Goal: Task Accomplishment & Management: Complete application form

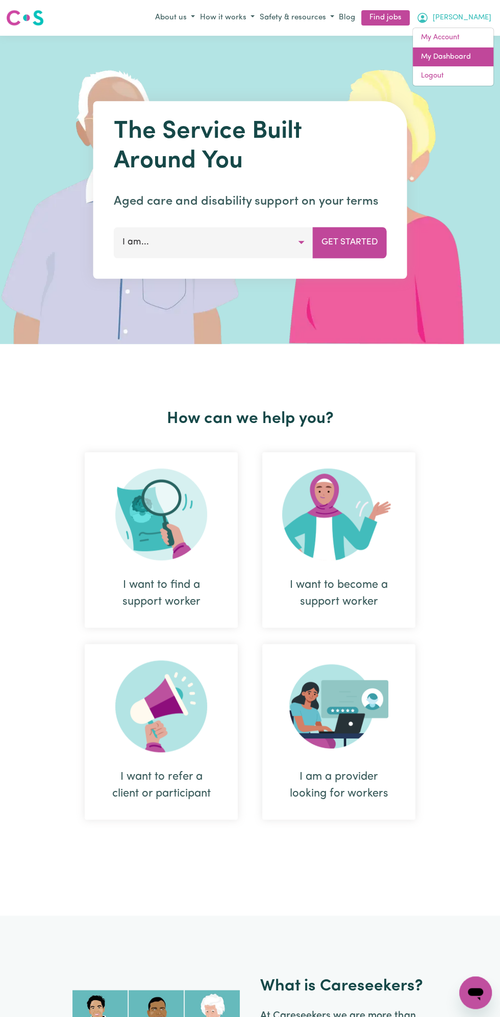
click at [447, 56] on link "My Dashboard" at bounding box center [453, 56] width 81 height 19
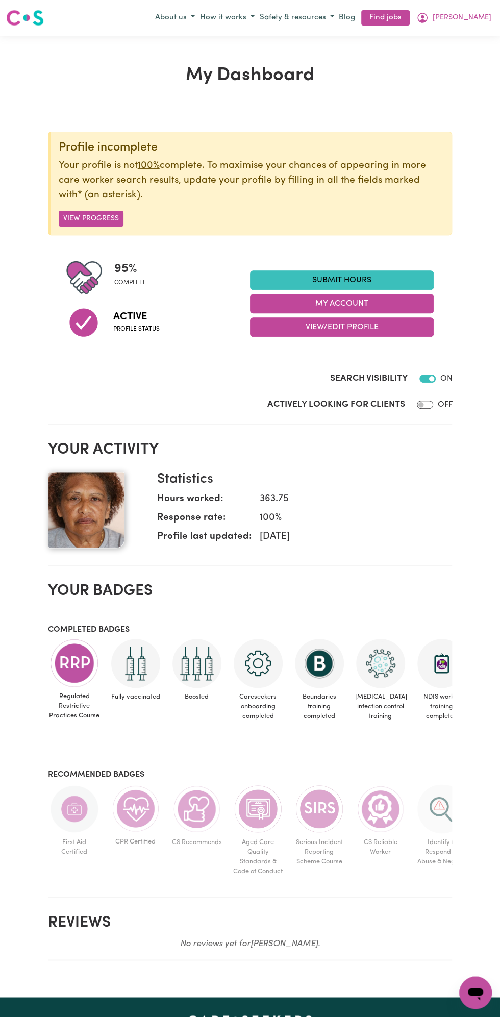
click at [350, 280] on link "Submit Hours" at bounding box center [342, 280] width 184 height 19
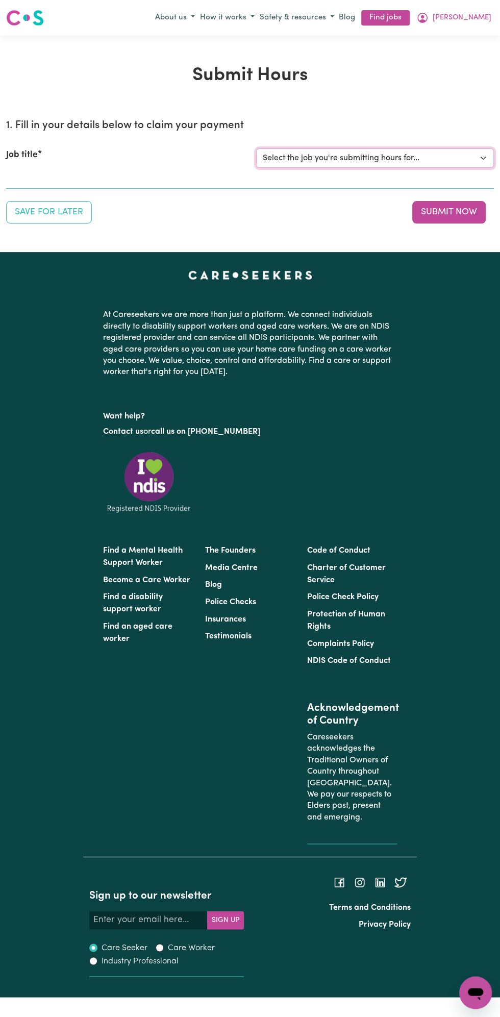
click at [386, 160] on select "Select the job you're submitting hours for... [Vartouhie ([PERSON_NAME]) [PERSO…" at bounding box center [375, 158] width 238 height 19
select select "13810"
click at [256, 149] on select "Select the job you're submitting hours for... [Vartouhie ([PERSON_NAME]) [PERSO…" at bounding box center [375, 158] width 238 height 19
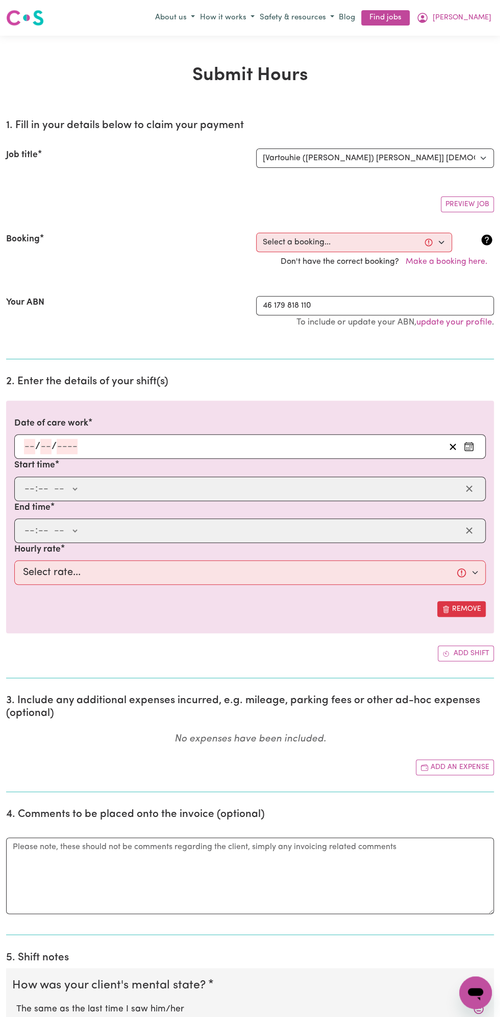
click at [70, 445] on input "number" at bounding box center [67, 446] width 21 height 15
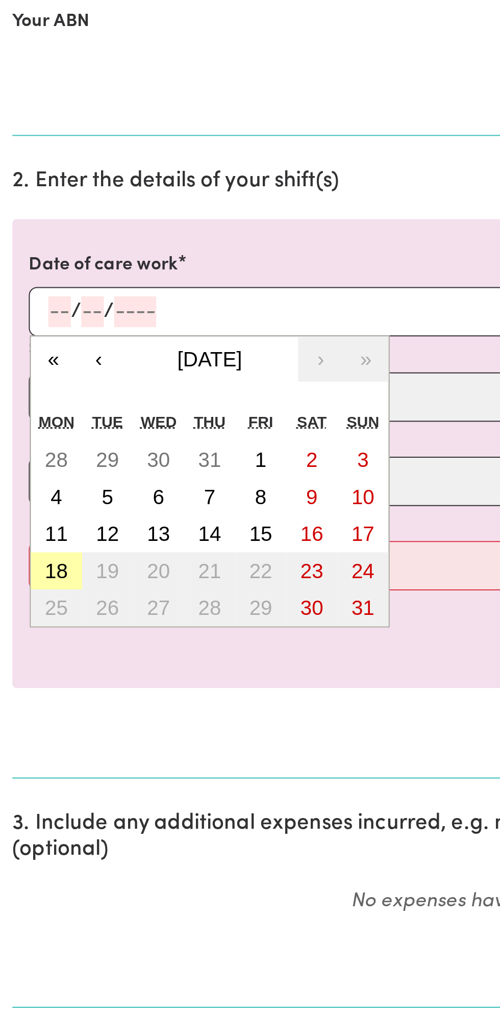
click at [33, 573] on abbr "18" at bounding box center [27, 575] width 11 height 11
type input "[DATE]"
type input "18"
type input "8"
type input "2025"
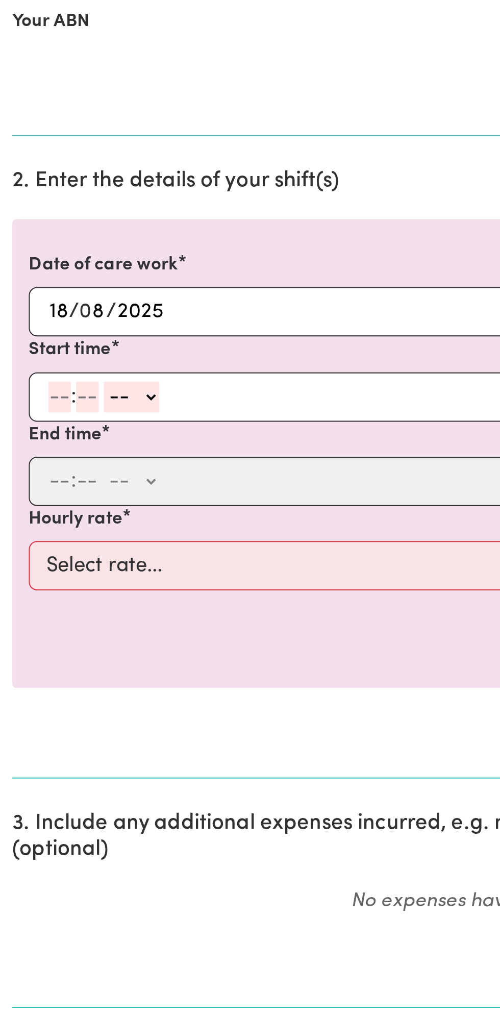
click at [31, 489] on input "number" at bounding box center [29, 488] width 11 height 15
type input "12"
type input "0"
click at [79, 484] on select "-- AM PM" at bounding box center [67, 488] width 28 height 15
select select "pm"
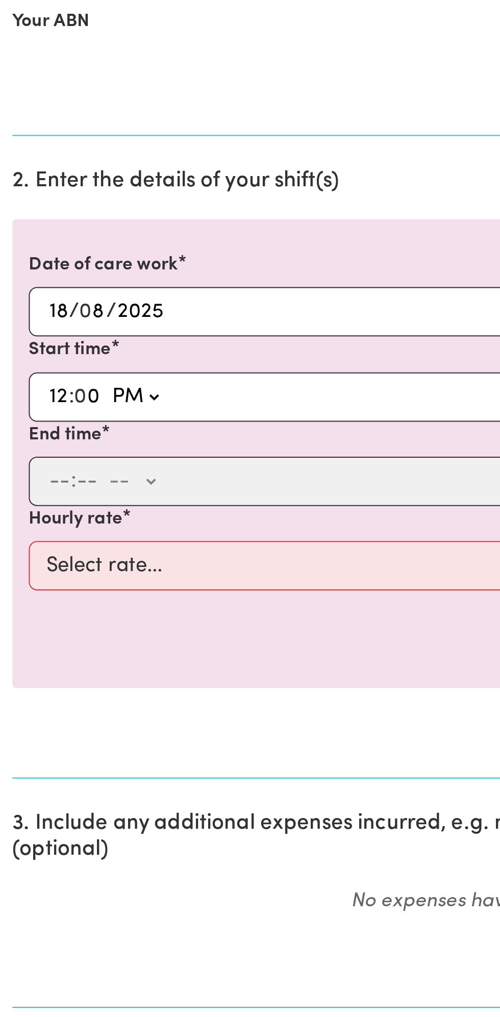
click at [53, 481] on select "-- AM PM" at bounding box center [67, 488] width 28 height 15
type input "12:00"
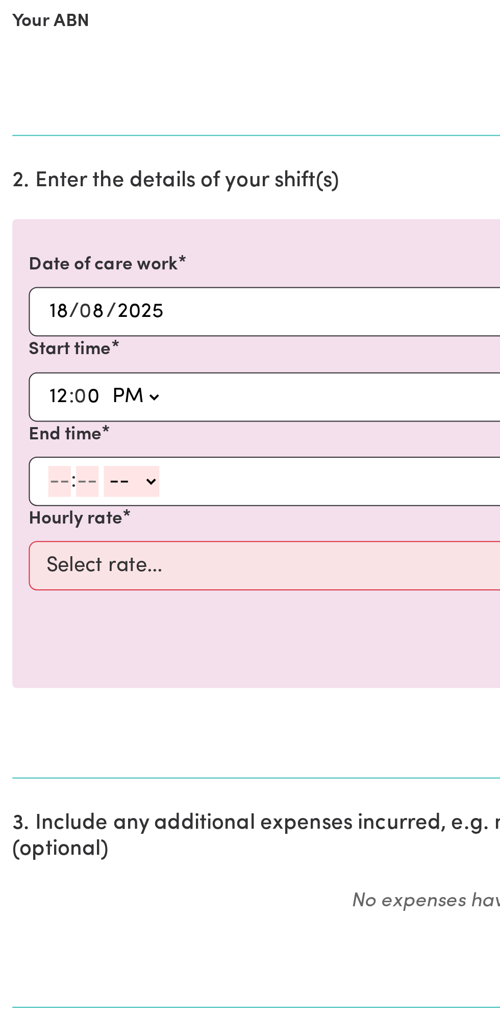
click at [27, 532] on input "number" at bounding box center [29, 530] width 11 height 15
type input "1"
click at [41, 527] on input "number" at bounding box center [38, 530] width 11 height 15
type input "0"
click at [73, 530] on select "-- AM PM" at bounding box center [64, 530] width 28 height 15
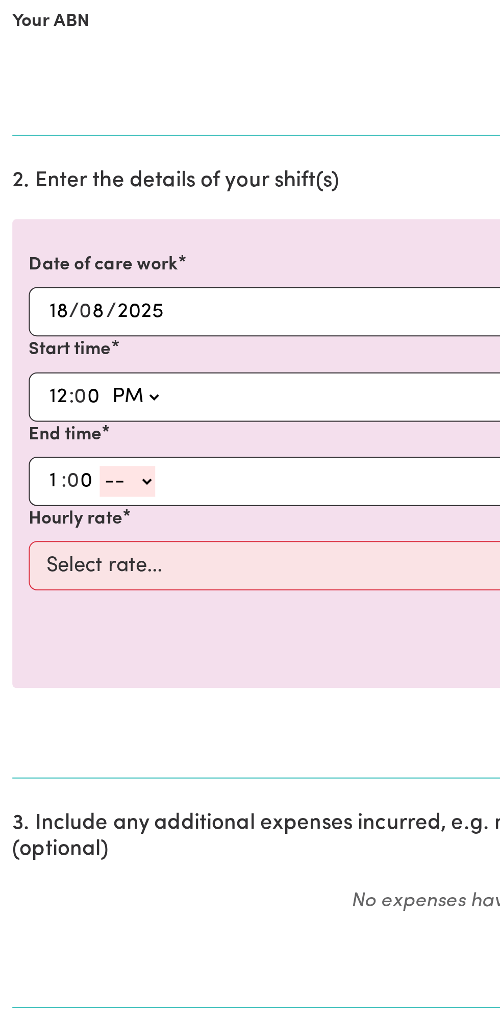
select select "pm"
click at [50, 523] on select "-- AM PM" at bounding box center [64, 530] width 28 height 15
type input "13:00"
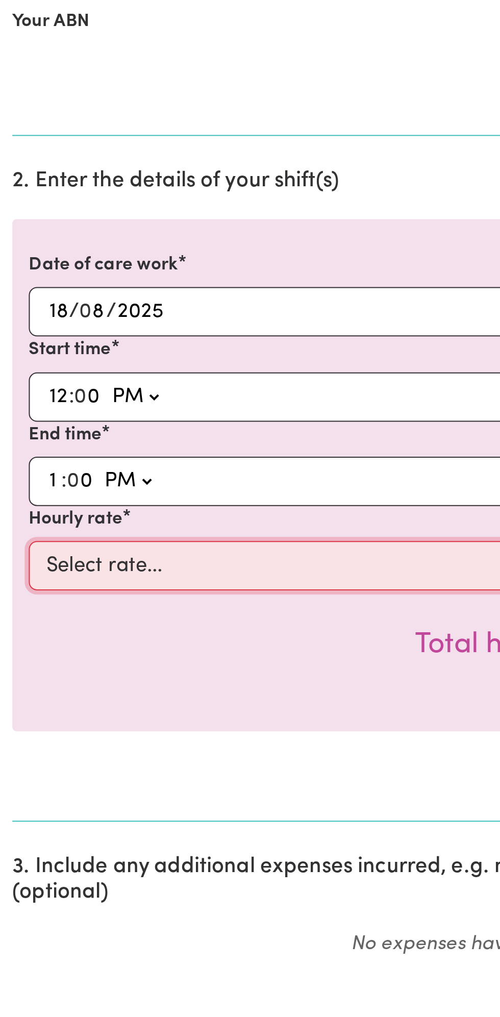
click at [103, 570] on select "Select rate... $49.00 (Weekday) $60.00 ([DATE])" at bounding box center [250, 573] width 472 height 25
select select "49-Weekday"
click at [14, 561] on select "Select rate... $49.00 (Weekday) $60.00 ([DATE])" at bounding box center [250, 573] width 472 height 25
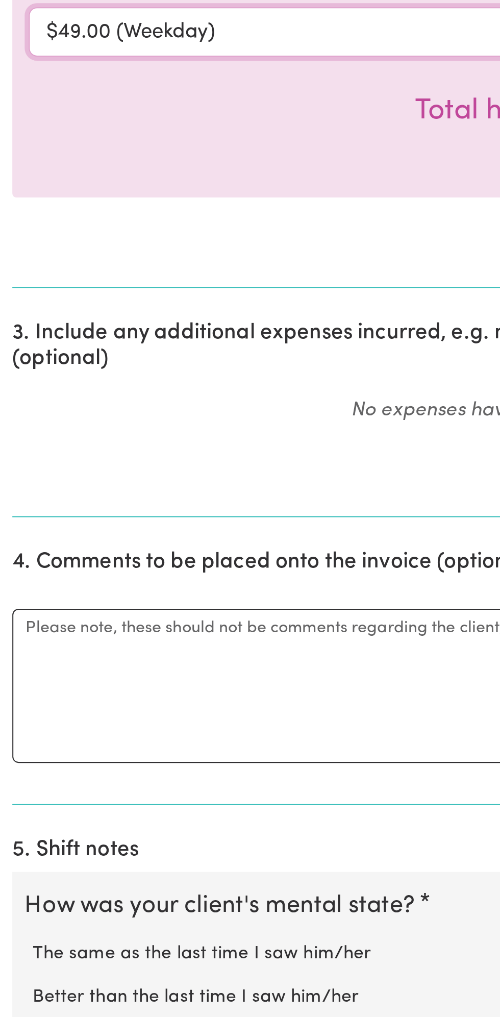
scroll to position [47, 0]
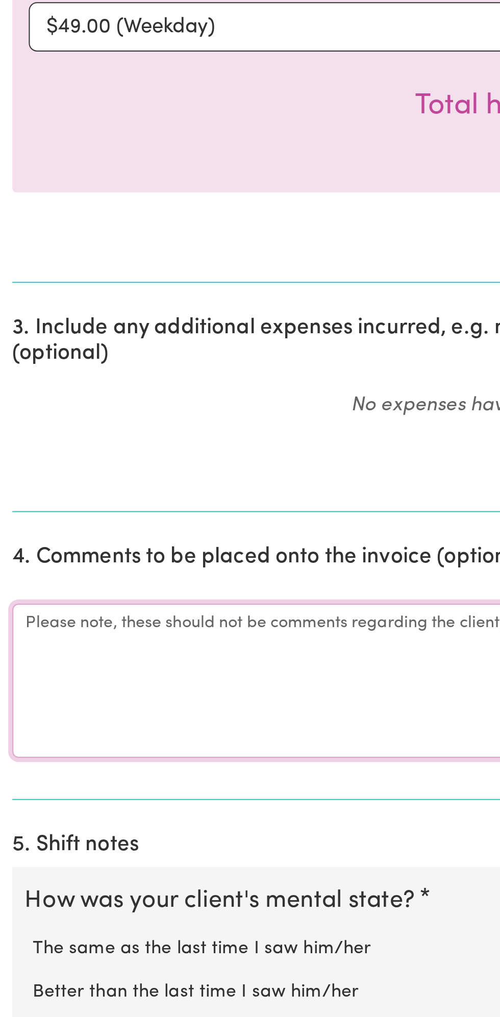
click at [58, 841] on textarea "Comments" at bounding box center [250, 850] width 488 height 77
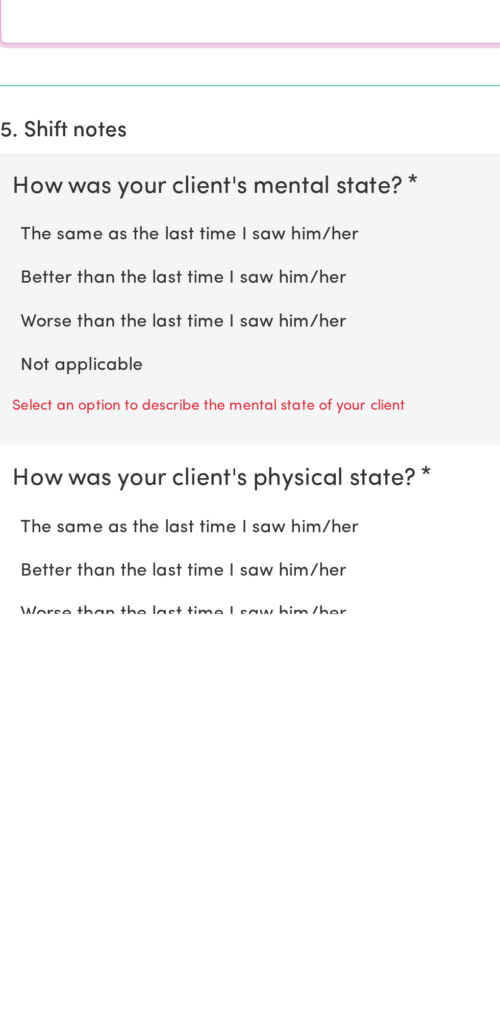
type textarea "All good"
click at [54, 888] on label "Not applicable" at bounding box center [250, 894] width 468 height 13
click at [16, 887] on input "Not applicable" at bounding box center [16, 887] width 1 height 1
radio input "true"
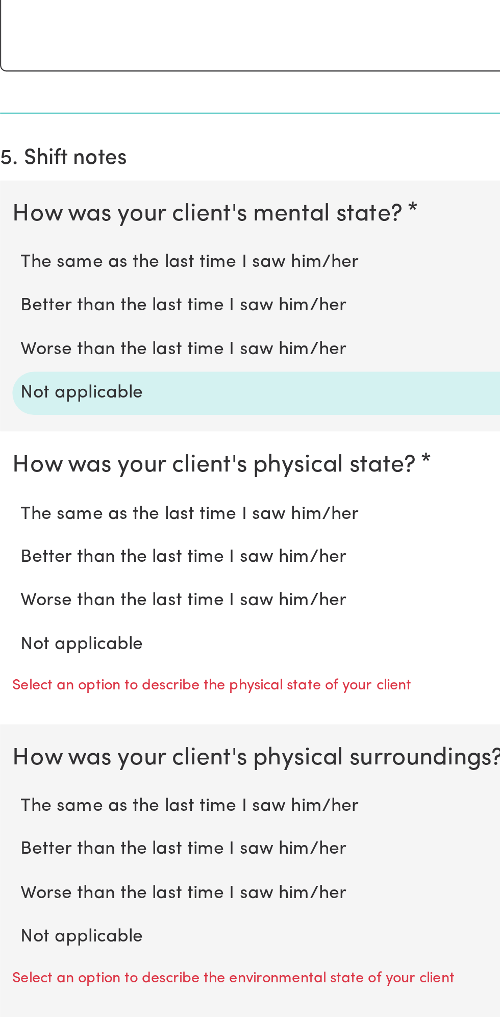
scroll to position [406, 0]
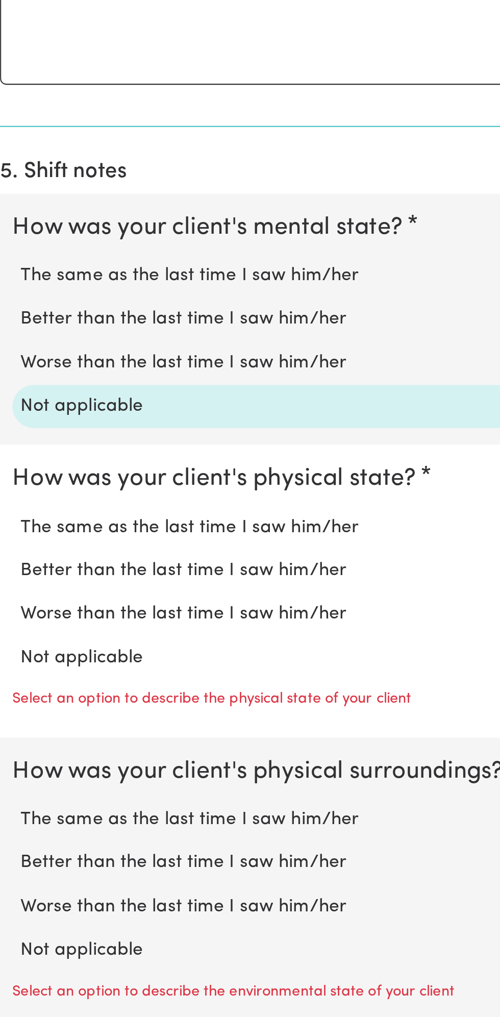
click at [69, 809] on label "Not applicable" at bounding box center [250, 814] width 468 height 13
click at [16, 808] on input "Not applicable" at bounding box center [16, 808] width 1 height 1
radio input "true"
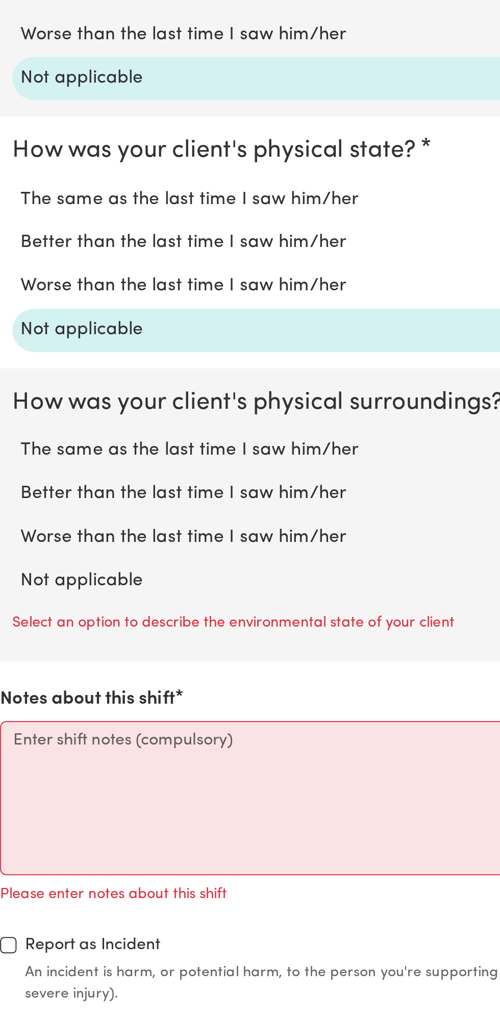
scroll to position [545, 0]
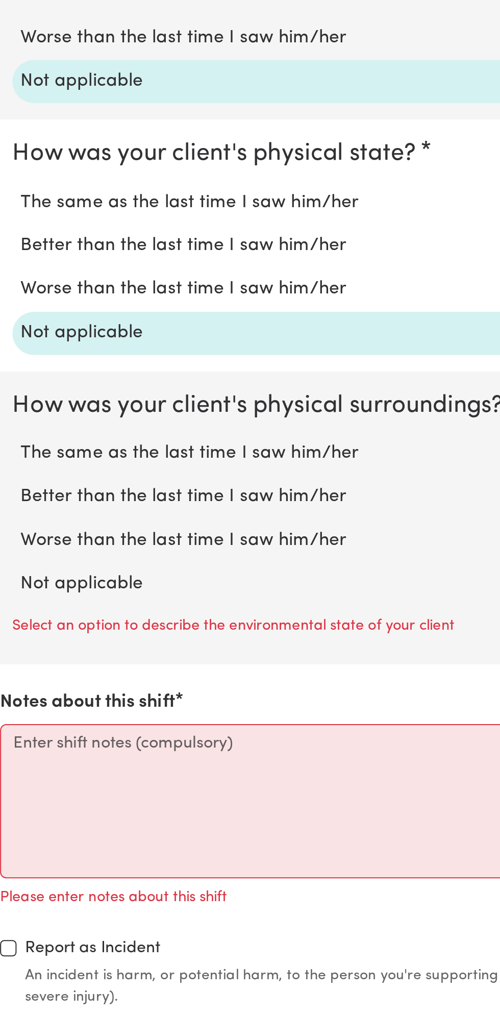
click at [71, 793] on label "Not applicable" at bounding box center [250, 799] width 468 height 13
click at [16, 793] on input "Not applicable" at bounding box center [16, 793] width 1 height 1
radio input "true"
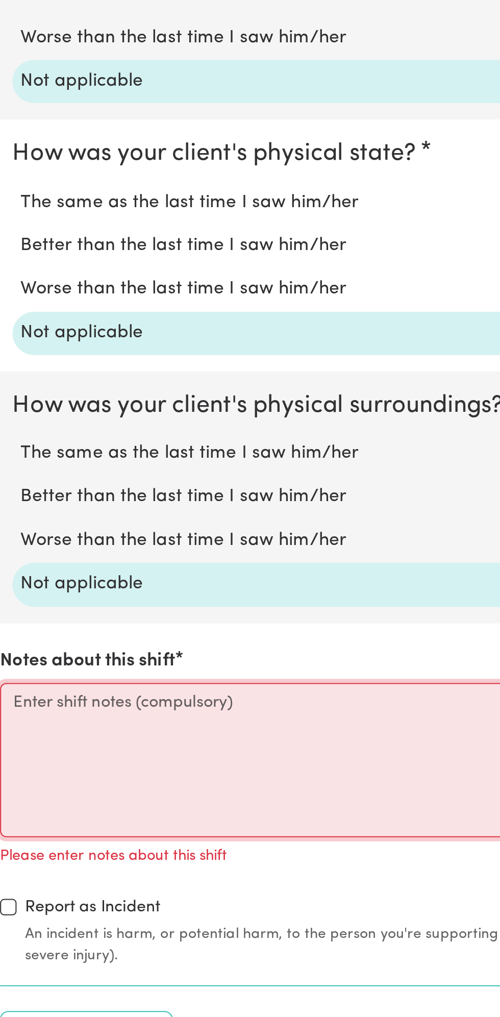
click at [50, 882] on textarea "Notes about this shift" at bounding box center [250, 887] width 488 height 77
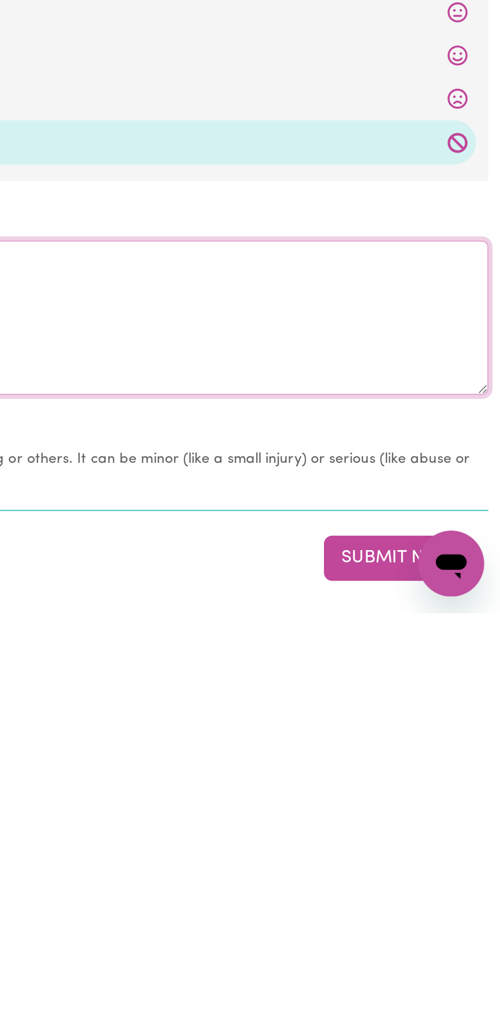
scroll to position [562, 0]
type textarea "All good nothing change"
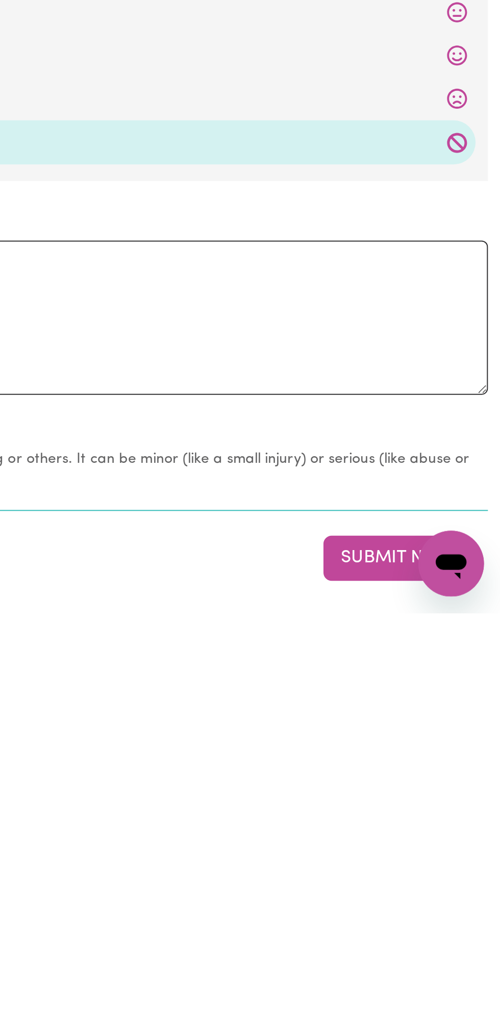
click at [437, 982] on button "Submit Now" at bounding box center [449, 990] width 74 height 22
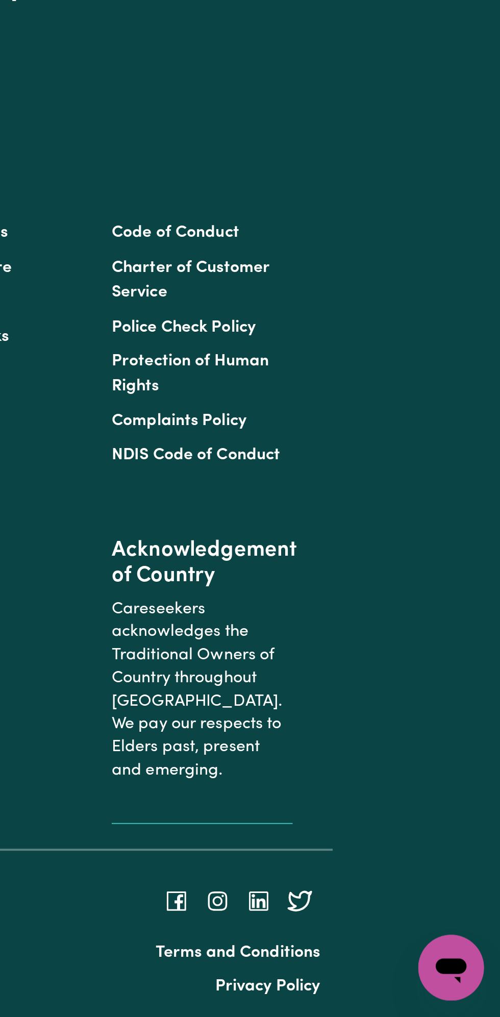
scroll to position [0, 0]
